Goal: Task Accomplishment & Management: Manage account settings

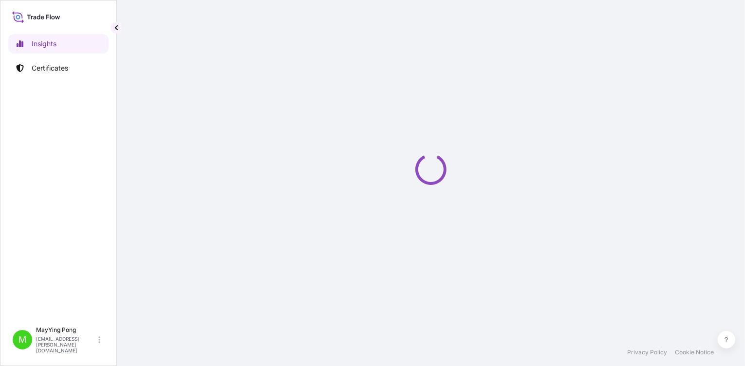
select select "2025"
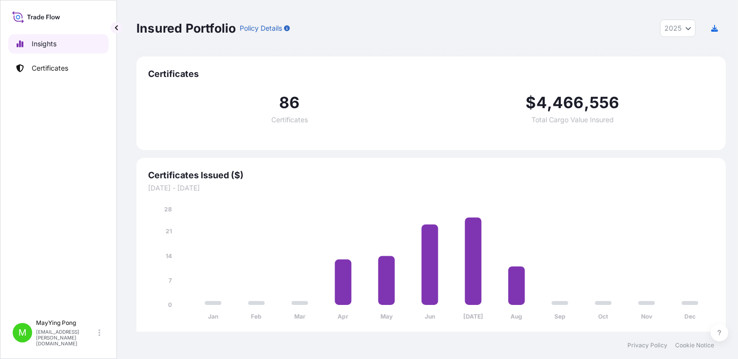
click at [42, 47] on p "Insights" at bounding box center [44, 44] width 25 height 10
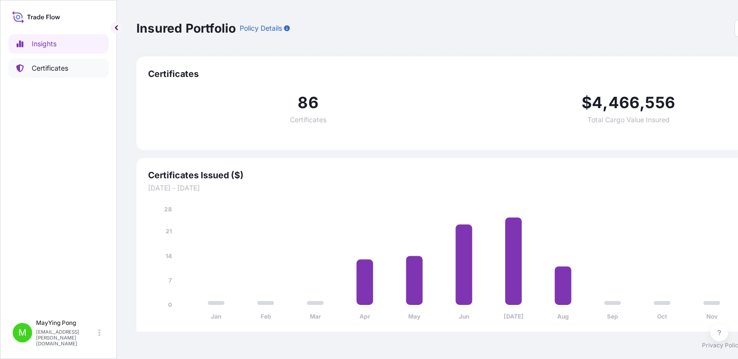
click at [28, 67] on link "Certificates" at bounding box center [58, 67] width 100 height 19
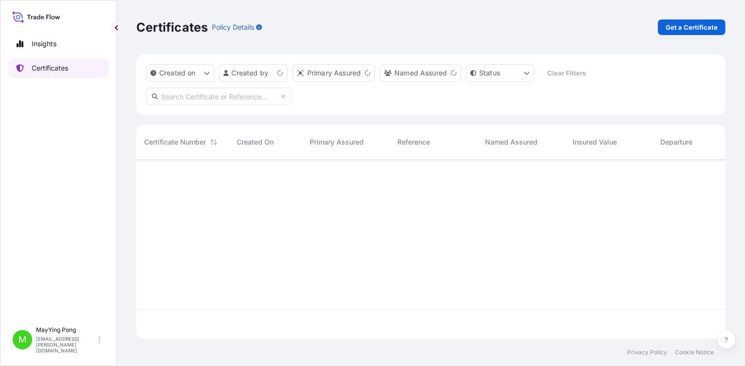
scroll to position [177, 582]
click at [204, 96] on input "text" at bounding box center [219, 97] width 146 height 18
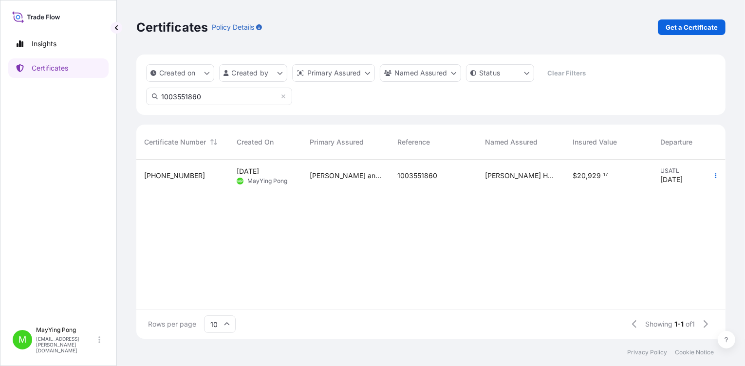
type input "1003551860"
click at [166, 176] on span "[PHONE_NUMBER]" at bounding box center [174, 176] width 61 height 10
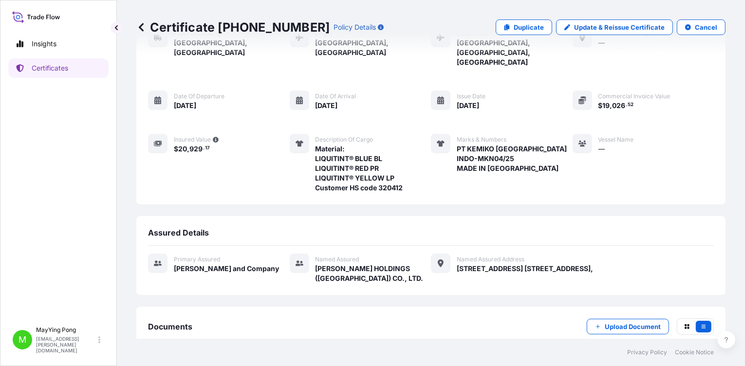
scroll to position [101, 0]
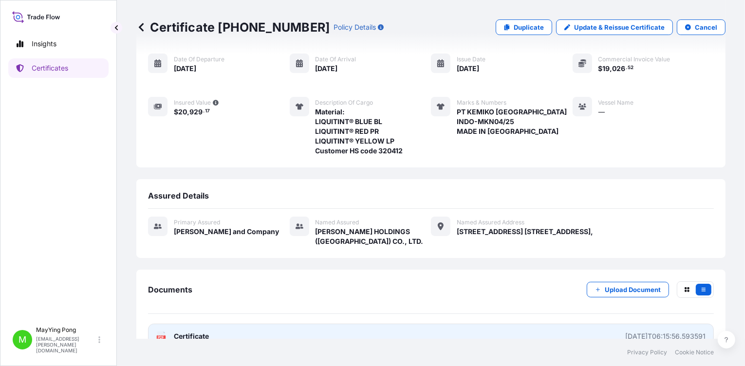
click at [192, 332] on span "Certificate" at bounding box center [191, 337] width 35 height 10
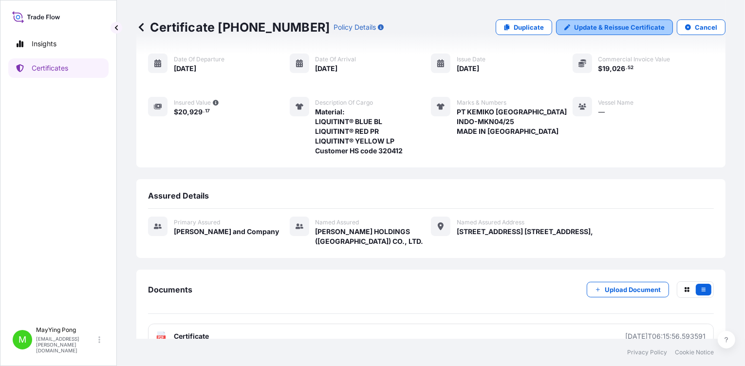
click at [592, 26] on p "Update & Reissue Certificate" at bounding box center [619, 27] width 91 height 10
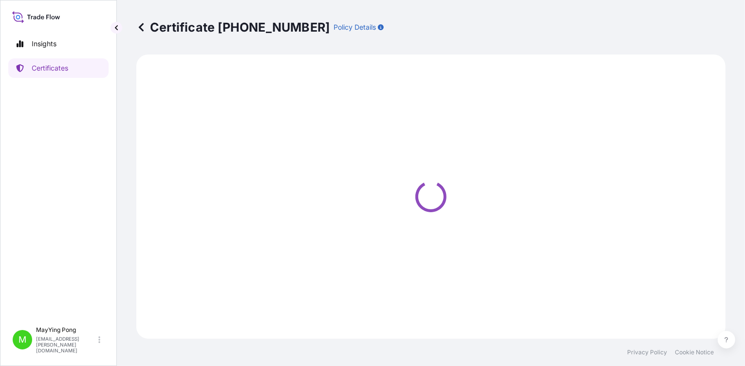
select select "Road / [GEOGRAPHIC_DATA]"
select select "Air"
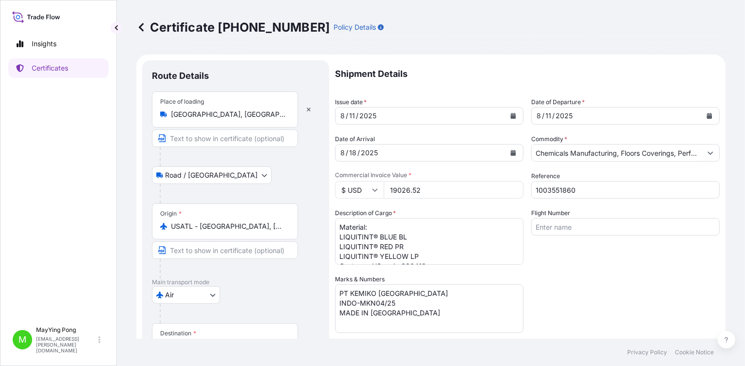
select select "31531"
click at [382, 301] on textarea "PT KEMIKO [GEOGRAPHIC_DATA] INDO-MKN04/25 MADE IN [GEOGRAPHIC_DATA]" at bounding box center [429, 309] width 189 height 49
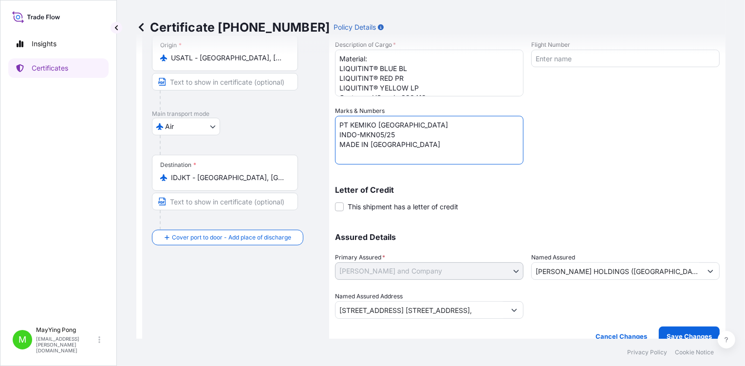
scroll to position [181, 0]
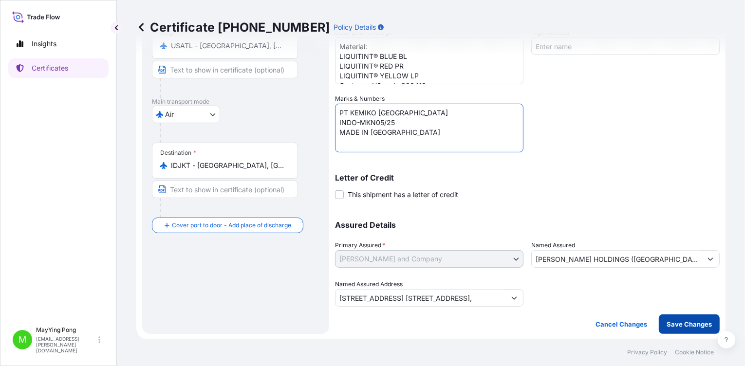
type textarea "PT KEMIKO [GEOGRAPHIC_DATA] INDO-MKN05/25 MADE IN [GEOGRAPHIC_DATA]"
click at [668, 328] on p "Save Changes" at bounding box center [689, 325] width 45 height 10
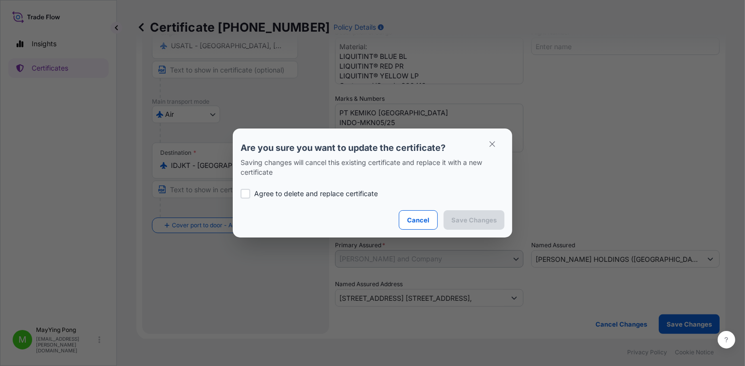
click at [310, 191] on p "Agree to delete and replace certificate" at bounding box center [316, 194] width 124 height 10
checkbox input "true"
click at [461, 220] on p "Save Changes" at bounding box center [474, 220] width 45 height 10
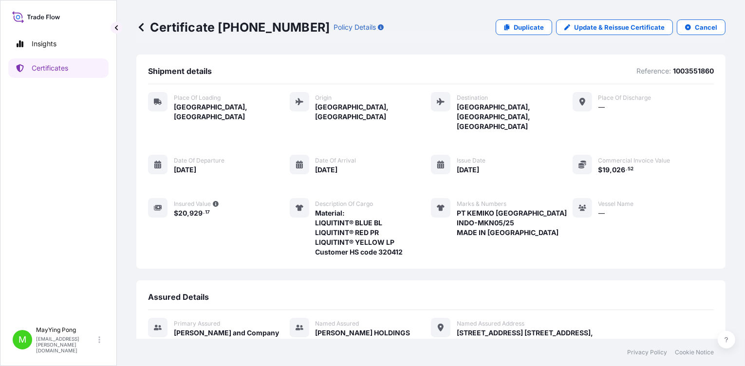
scroll to position [101, 0]
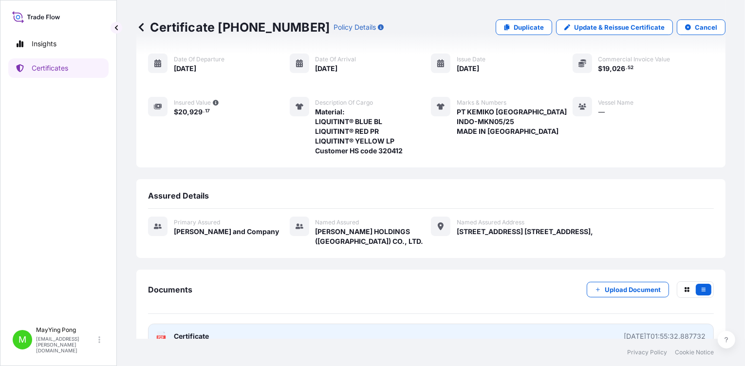
click at [191, 332] on span "Certificate" at bounding box center [191, 337] width 35 height 10
